Goal: Task Accomplishment & Management: Manage account settings

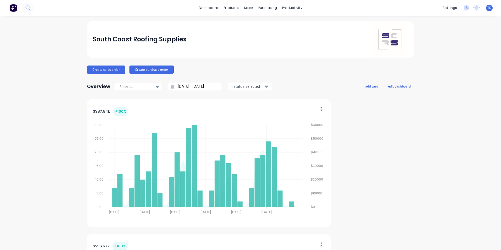
click at [486, 10] on div "TD South Coast Roofing Supplies [PERSON_NAME] Administrator Profile Sign out" at bounding box center [489, 8] width 7 height 7
click at [487, 10] on span "TD" at bounding box center [489, 8] width 4 height 5
click at [442, 66] on div "Sign out" at bounding box center [445, 65] width 14 height 5
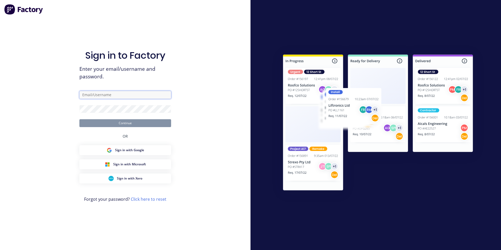
click at [138, 92] on input "text" at bounding box center [125, 95] width 92 height 8
type input "l"
type input "[EMAIL_ADDRESS][DOMAIN_NAME]"
click at [154, 200] on link "Click here to reset" at bounding box center [149, 199] width 36 height 6
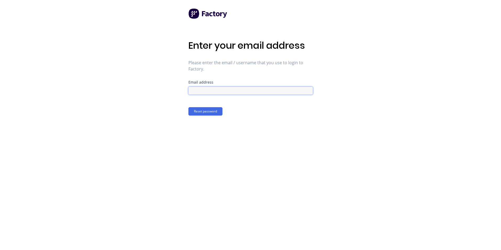
click at [214, 92] on input at bounding box center [250, 91] width 124 height 8
type input "[EMAIL_ADDRESS][DOMAIN_NAME]"
click at [212, 111] on button "Reset password" at bounding box center [205, 111] width 34 height 8
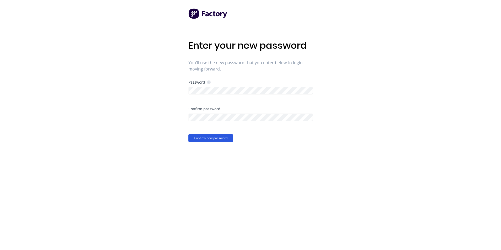
click at [220, 139] on button "Confirm new password" at bounding box center [210, 138] width 45 height 8
